Goal: Find specific page/section: Find specific page/section

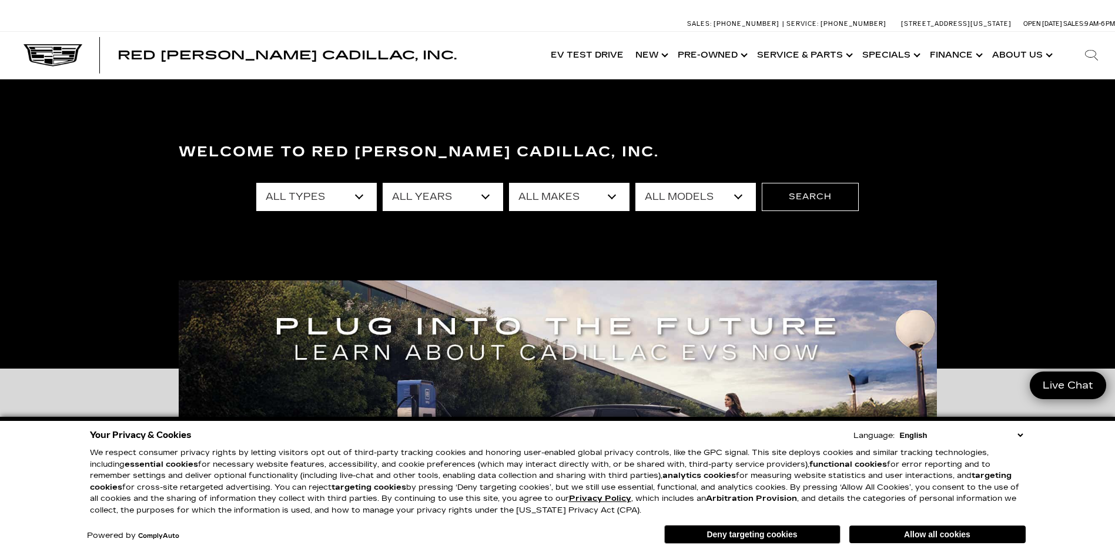
click at [614, 199] on select "All Makes Audi BMW Buick Cadillac Chevrolet Ford Honda Jeep Land Rover Lexus Me…" at bounding box center [569, 197] width 120 height 28
select select "Cadillac"
click at [509, 183] on select "All Makes Audi BMW Buick Cadillac Chevrolet Ford Honda Jeep Land Rover Lexus Me…" at bounding box center [569, 197] width 120 height 28
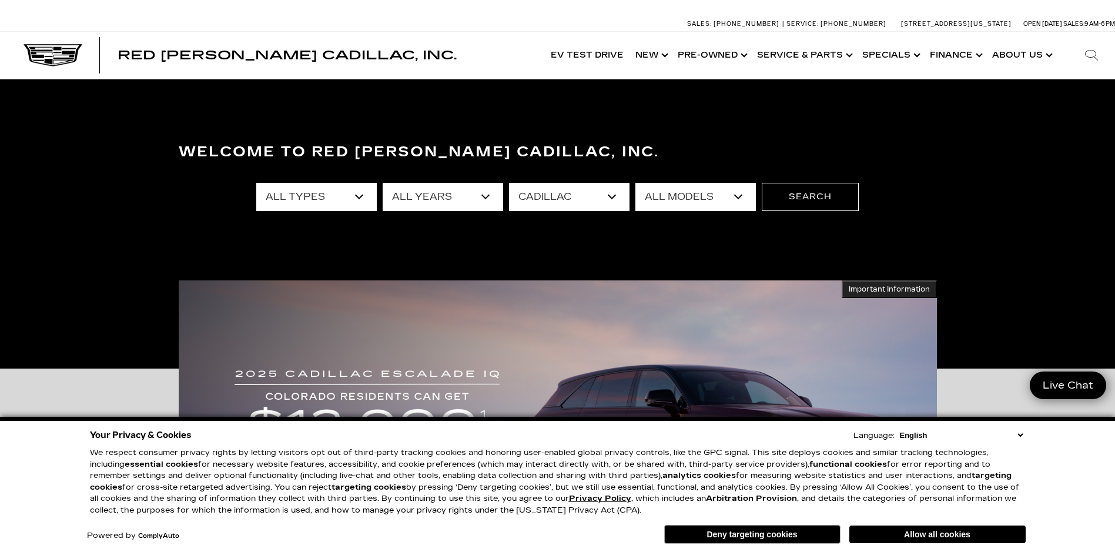
click at [738, 196] on select "All Models CT4 CT5 DTS Escalade Escalade ESV ESCALADE IQ ESCALADE IQL LYRIQ OPT…" at bounding box center [695, 197] width 120 height 28
select select "Escalade ESV"
click at [635, 183] on select "All Models CT4 CT5 DTS Escalade Escalade ESV ESCALADE IQ ESCALADE IQL LYRIQ OPT…" at bounding box center [695, 197] width 120 height 28
click at [823, 195] on button "Search" at bounding box center [810, 197] width 97 height 28
